Goal: Navigation & Orientation: Find specific page/section

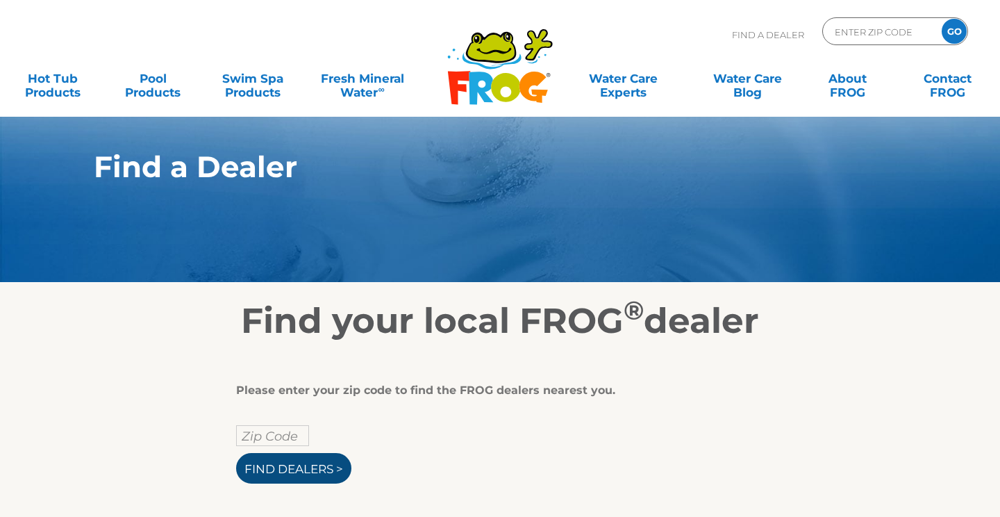
click at [274, 460] on input "Find Dealers >" at bounding box center [293, 468] width 115 height 31
type input "ENTER ZIP CODE"
click at [280, 464] on input "Find Dealers >" at bounding box center [293, 468] width 115 height 31
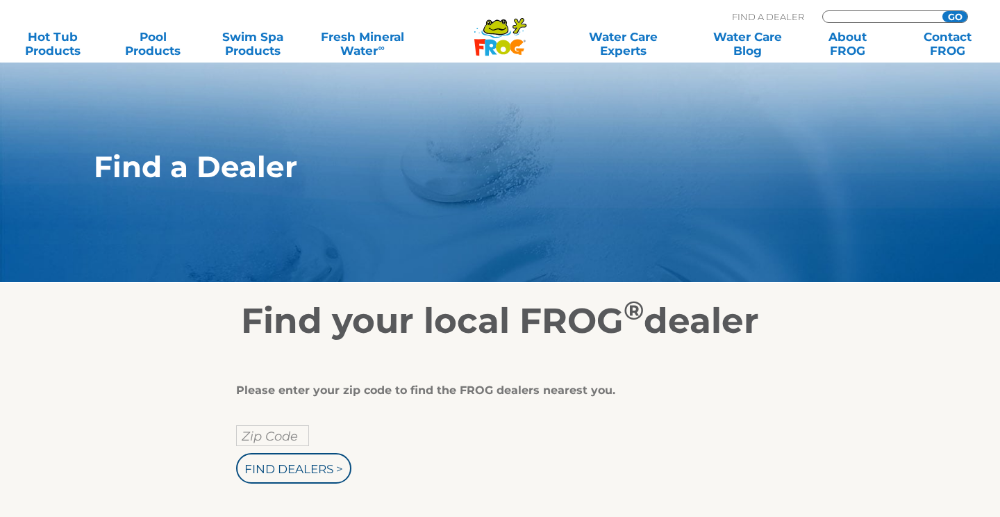
scroll to position [119, 0]
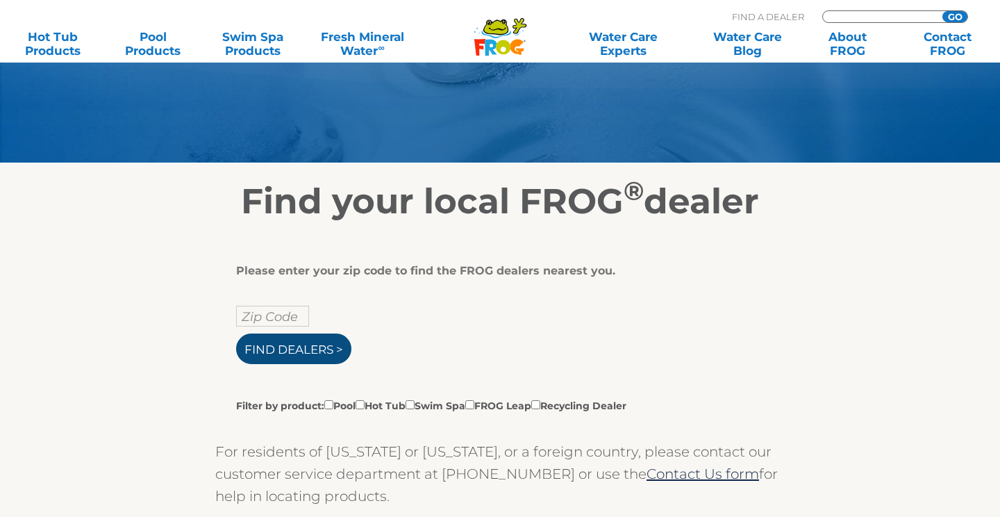
type input "ENTER ZIP CODE"
click at [300, 345] on input "Find Dealers >" at bounding box center [293, 348] width 115 height 31
type input "53404"
click at [952, 16] on input "GO" at bounding box center [954, 16] width 25 height 11
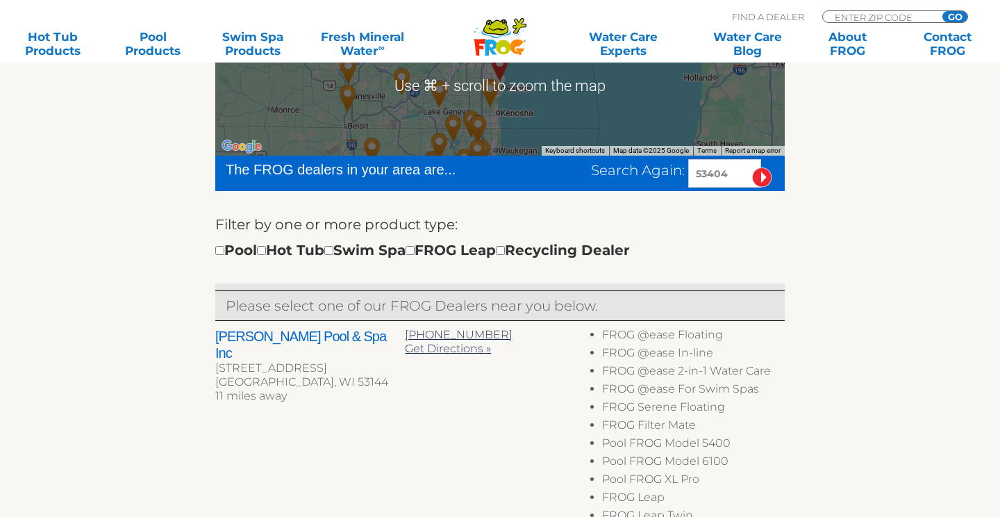
scroll to position [343, 0]
